Goal: Task Accomplishment & Management: Use online tool/utility

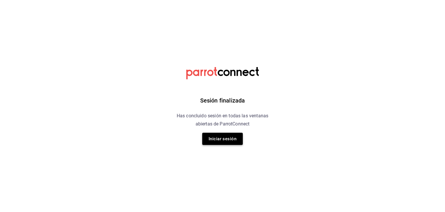
click at [230, 143] on button "Iniciar sesión" at bounding box center [222, 138] width 41 height 12
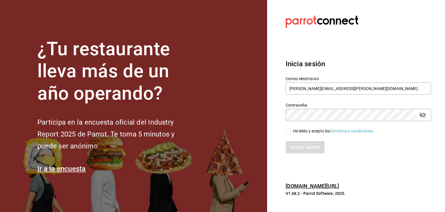
click at [288, 130] on input "He leído y acepto los Términos y condiciones." at bounding box center [288, 130] width 5 height 5
checkbox input "true"
click at [300, 146] on button "Iniciar sesión" at bounding box center [305, 147] width 39 height 12
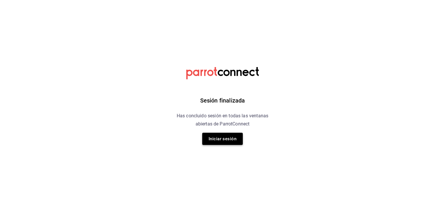
click at [224, 138] on button "Iniciar sesión" at bounding box center [222, 138] width 41 height 12
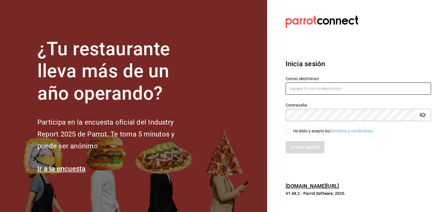
type input "[PERSON_NAME][EMAIL_ADDRESS][PERSON_NAME][DOMAIN_NAME]"
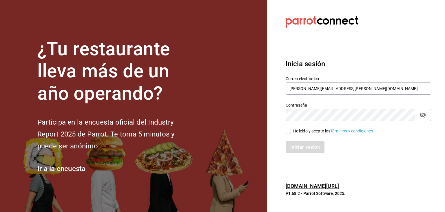
click at [289, 130] on input "He leído y acepto los Términos y condiciones." at bounding box center [288, 130] width 5 height 5
checkbox input "true"
click at [301, 148] on button "Iniciar sesión" at bounding box center [305, 147] width 39 height 12
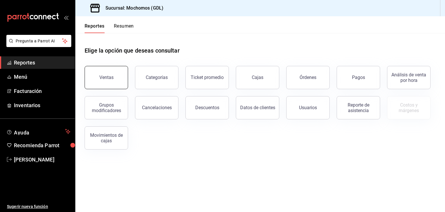
click at [106, 79] on div "Ventas" at bounding box center [106, 77] width 14 height 6
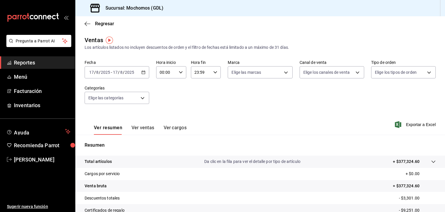
click at [141, 72] on icon "button" at bounding box center [143, 72] width 4 height 4
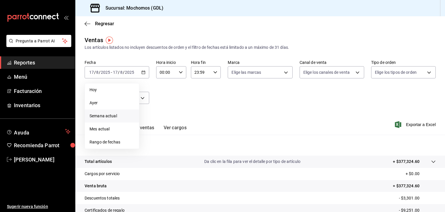
click at [109, 114] on span "Semana actual" at bounding box center [112, 116] width 45 height 6
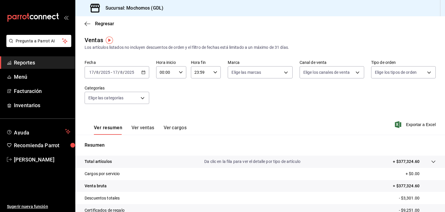
click at [143, 74] on \(Stroke\) "button" at bounding box center [143, 72] width 3 height 3
click at [143, 71] on icon "button" at bounding box center [143, 72] width 4 height 4
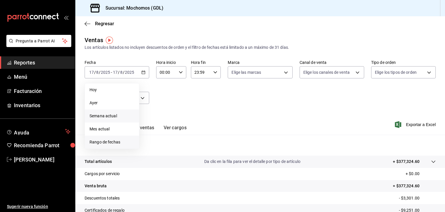
click at [119, 141] on span "Rango de fechas" at bounding box center [112, 142] width 45 height 6
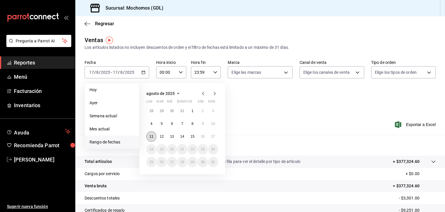
click at [151, 137] on abbr "11" at bounding box center [152, 136] width 4 height 4
click at [212, 135] on abbr "17" at bounding box center [213, 136] width 4 height 4
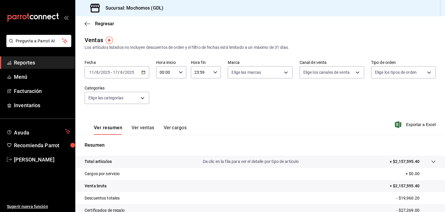
click at [180, 74] on icon "button" at bounding box center [181, 72] width 4 height 4
click at [162, 101] on span "05" at bounding box center [163, 99] width 6 height 5
type input "05:00"
click at [328, 102] on div at bounding box center [222, 106] width 445 height 212
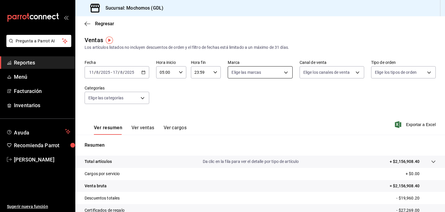
click at [279, 68] on body "Pregunta a Parrot AI Reportes Menú Facturación Inventarios Ayuda Recomienda Par…" at bounding box center [222, 106] width 445 height 212
click at [252, 111] on span "Mochomos (GDL)" at bounding box center [264, 114] width 45 height 6
type input "36c25d4a-7cb0-456c-a434-e981d54830bc"
checkbox input "true"
click at [371, 117] on div at bounding box center [222, 106] width 445 height 212
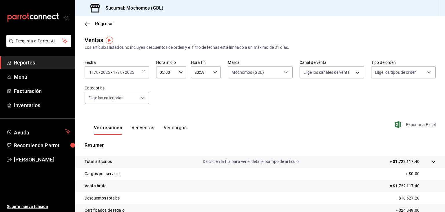
click at [415, 126] on span "Exportar a Excel" at bounding box center [416, 124] width 40 height 7
click at [285, 74] on body "Pregunta a Parrot AI Reportes Menú Facturación Inventarios Ayuda Recomienda Par…" at bounding box center [222, 106] width 445 height 212
click at [252, 126] on span "[PERSON_NAME] (GDL)" at bounding box center [264, 127] width 45 height 6
type input "36c25d4a-7cb0-456c-a434-e981d54830bc,9cac9703-0c5a-4d8b-addd-5b6b571d65b9"
checkbox input "true"
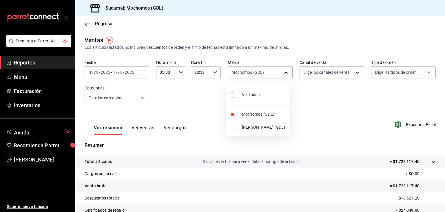
checkbox input "true"
click at [248, 126] on span "[PERSON_NAME] (GDL)" at bounding box center [264, 127] width 45 height 6
type input "36c25d4a-7cb0-456c-a434-e981d54830bc"
checkbox input "false"
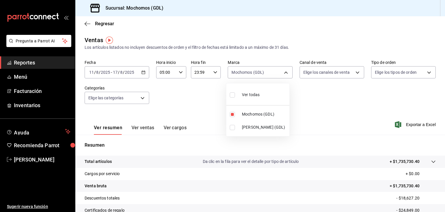
click at [318, 94] on div at bounding box center [222, 106] width 445 height 212
click at [144, 71] on icon "button" at bounding box center [143, 72] width 4 height 4
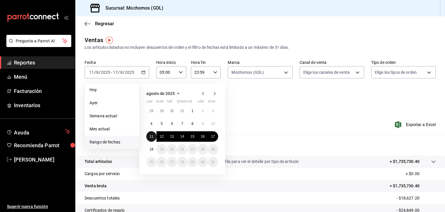
click at [150, 138] on abbr "11" at bounding box center [152, 136] width 4 height 4
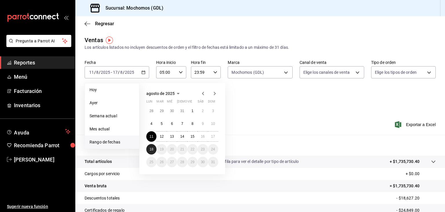
click at [151, 146] on button "18" at bounding box center [151, 149] width 10 height 10
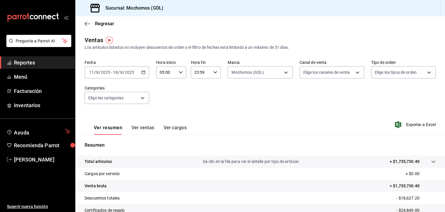
click at [215, 72] on \(Stroke\) "button" at bounding box center [215, 72] width 3 height 2
click at [197, 98] on span "05" at bounding box center [197, 97] width 6 height 5
click at [212, 84] on button "00" at bounding box center [212, 87] width 12 height 12
type input "05:00"
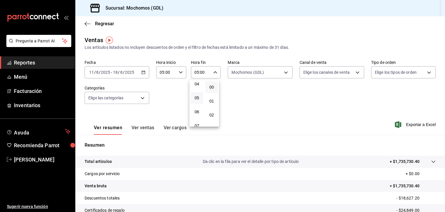
click at [261, 88] on div at bounding box center [222, 106] width 445 height 212
click at [412, 126] on span "Exportar a Excel" at bounding box center [416, 124] width 40 height 7
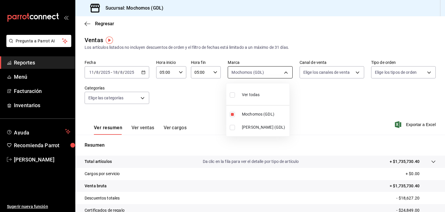
click at [282, 74] on body "Pregunta a Parrot AI Reportes Menú Facturación Inventarios Ayuda Recomienda Par…" at bounding box center [222, 106] width 445 height 212
click at [254, 114] on span "Mochomos (GDL)" at bounding box center [264, 114] width 45 height 6
checkbox input "false"
click at [251, 126] on span "[PERSON_NAME] (GDL)" at bounding box center [264, 127] width 45 height 6
type input "9cac9703-0c5a-4d8b-addd-5b6b571d65b9"
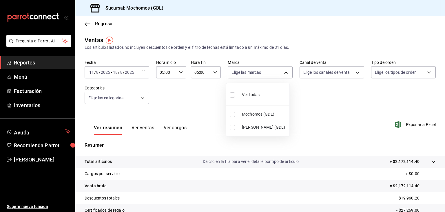
checkbox input "true"
click at [331, 91] on div at bounding box center [222, 106] width 445 height 212
click at [410, 123] on span "Exportar a Excel" at bounding box center [416, 124] width 40 height 7
